Goal: Find specific page/section: Find specific page/section

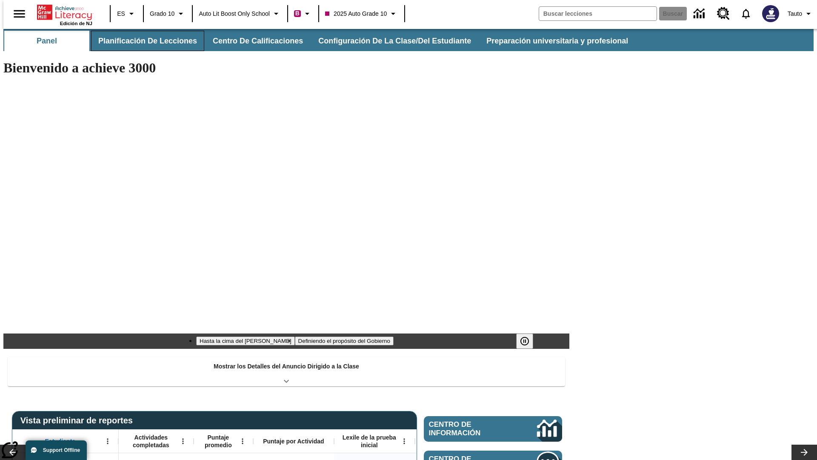
click at [143, 41] on button "Planificación de lecciones" at bounding box center [147, 41] width 113 height 20
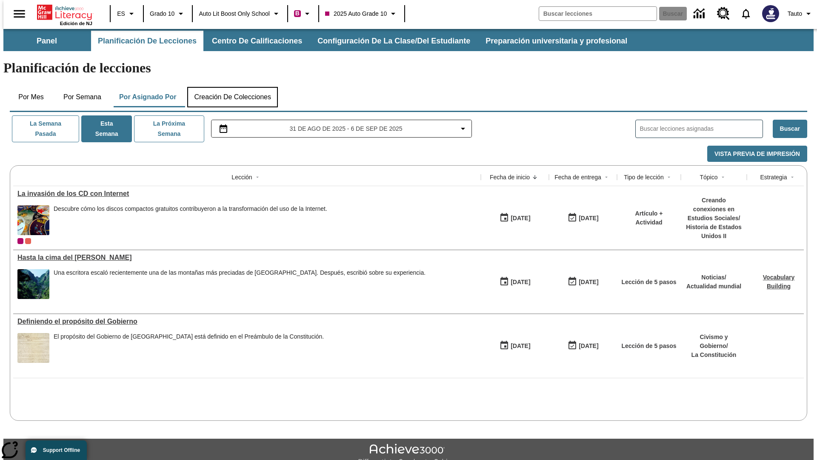
click at [232, 87] on button "Creación de colecciones" at bounding box center [232, 97] width 91 height 20
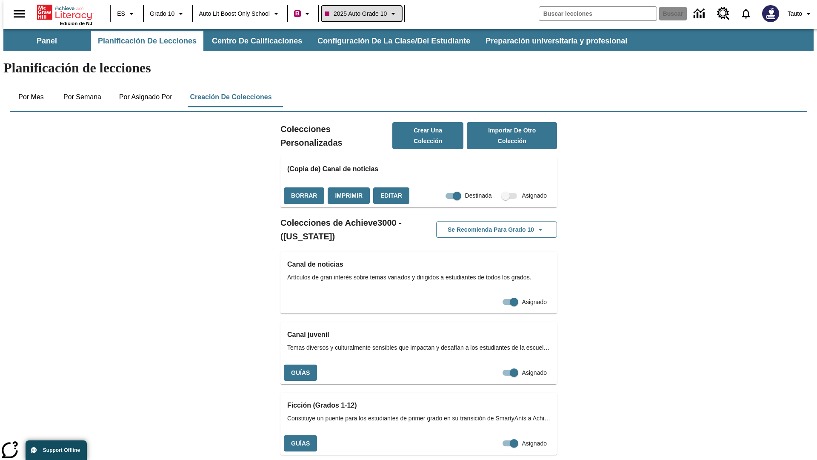
click at [364, 14] on span "2025 Auto Grade 10" at bounding box center [356, 13] width 62 height 9
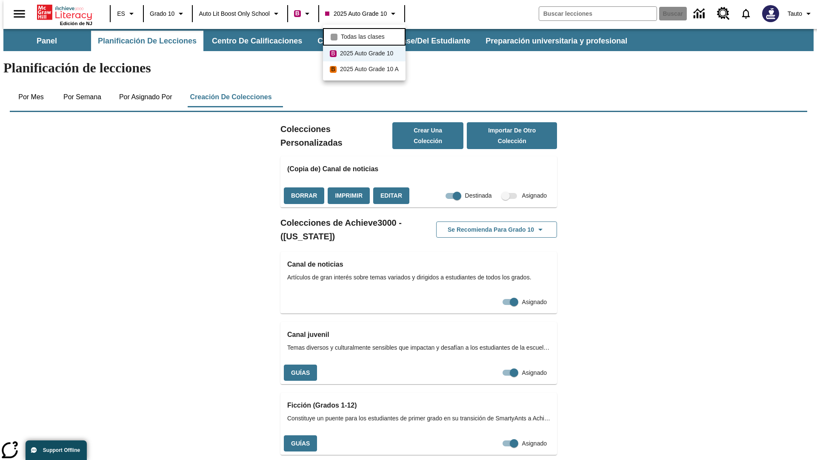
click at [366, 36] on span "Todas las clases" at bounding box center [363, 36] width 44 height 9
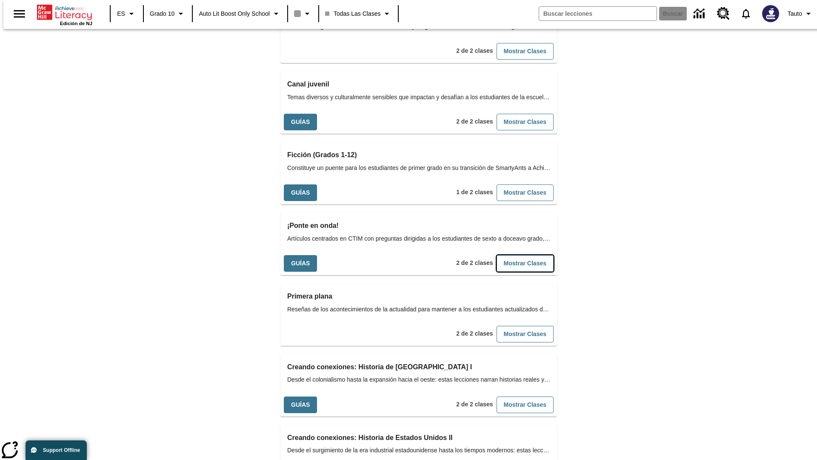
click at [511, 255] on button "Mostrar Clases" at bounding box center [525, 263] width 57 height 17
